Goal: Task Accomplishment & Management: Use online tool/utility

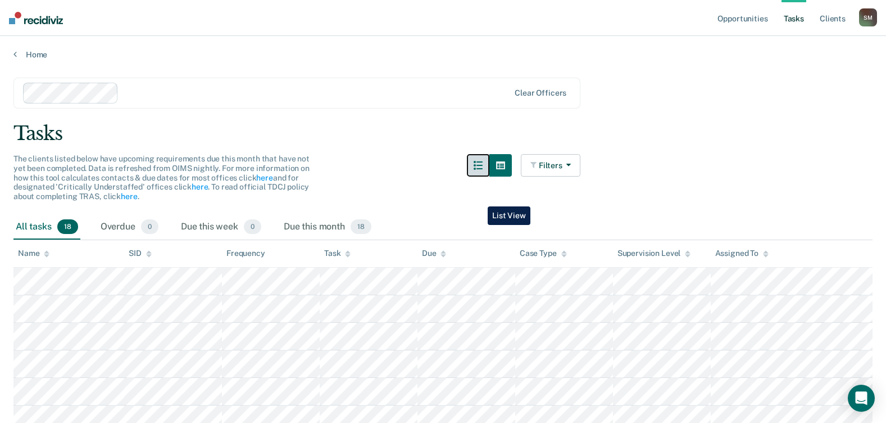
click at [479, 170] on icon "button" at bounding box center [478, 165] width 9 height 9
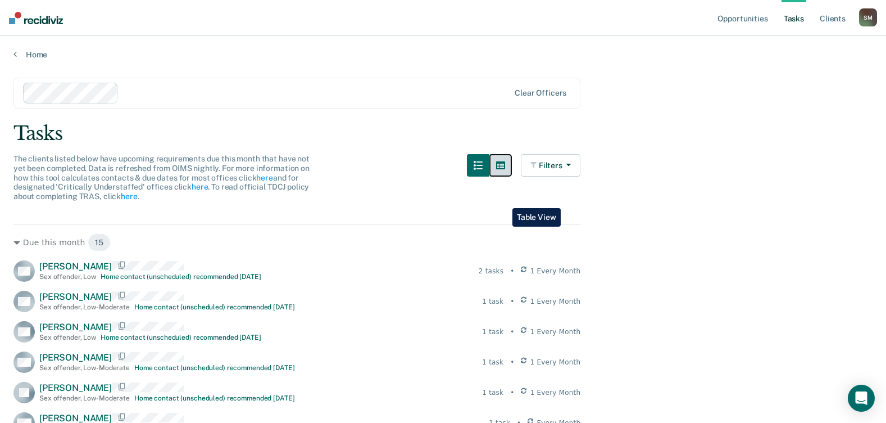
click at [504, 176] on button "button" at bounding box center [500, 165] width 22 height 22
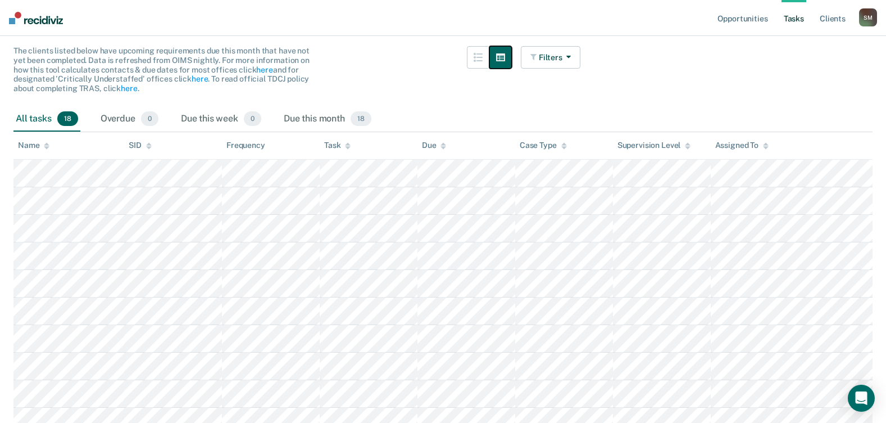
scroll to position [112, 0]
